Goal: Navigation & Orientation: Find specific page/section

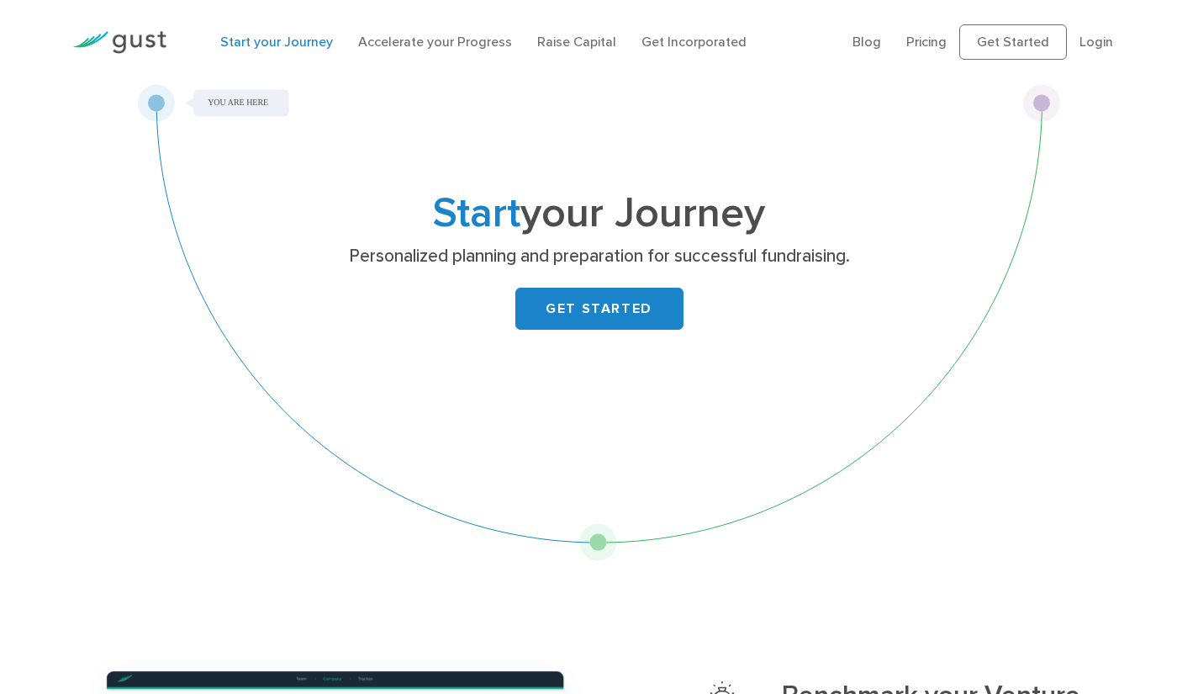
click at [571, 49] on link "Raise Capital" at bounding box center [576, 42] width 79 height 16
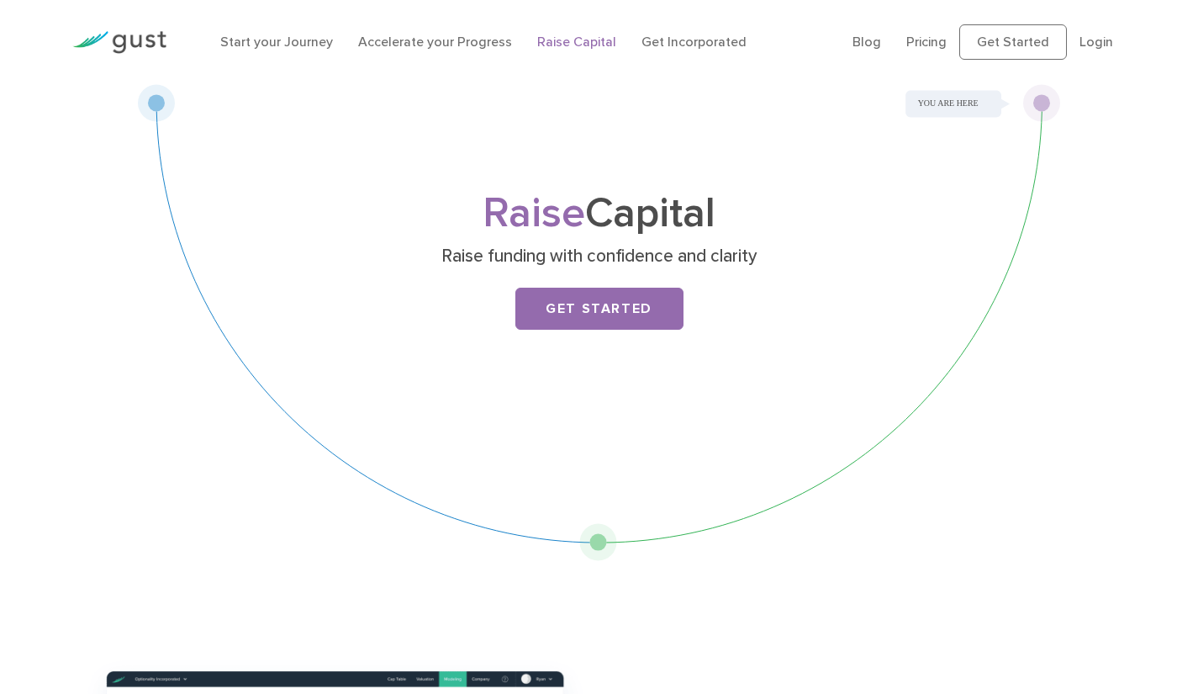
click at [573, 38] on link "Raise Capital" at bounding box center [576, 42] width 79 height 16
click at [402, 48] on link "Accelerate your Progress" at bounding box center [435, 42] width 154 height 16
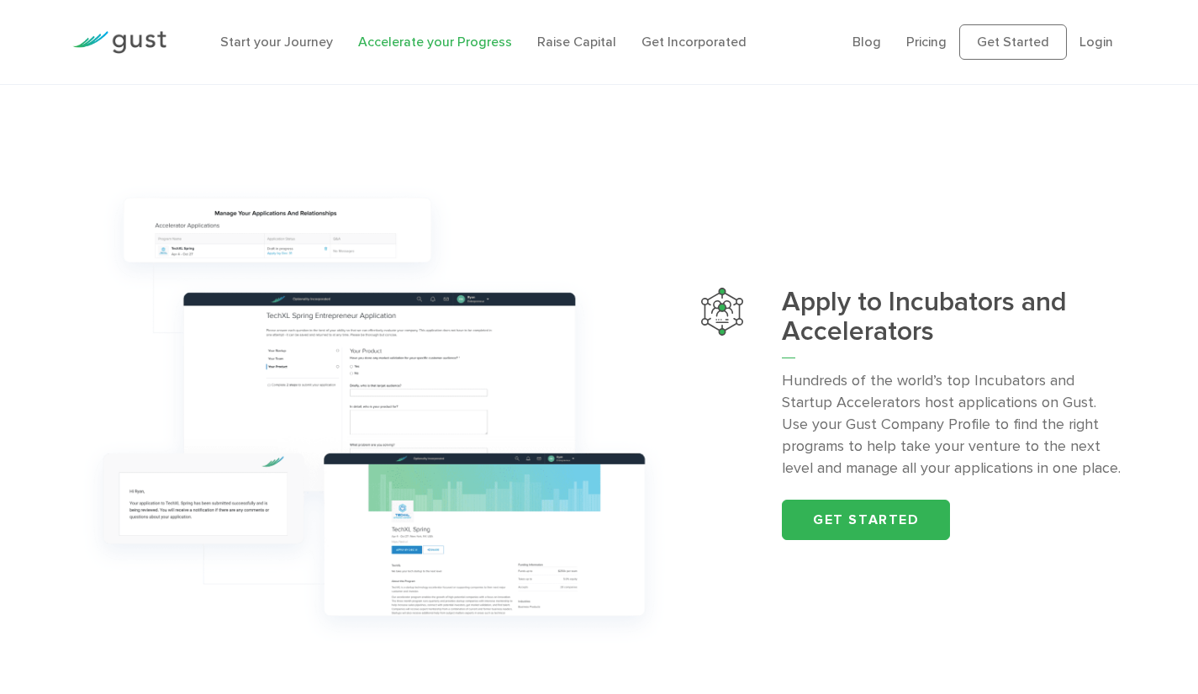
scroll to position [1652, 0]
